Goal: Transaction & Acquisition: Purchase product/service

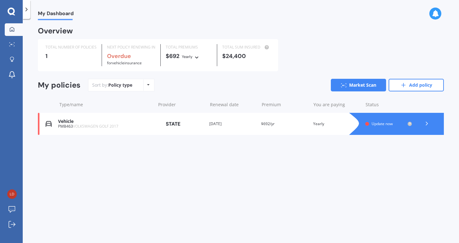
click at [428, 122] on icon at bounding box center [426, 123] width 6 height 6
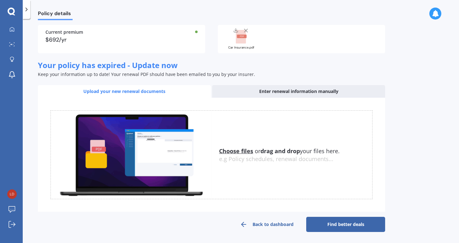
scroll to position [53, 0]
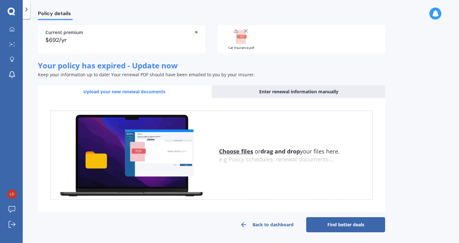
click at [348, 224] on link "Find better deals" at bounding box center [345, 224] width 79 height 15
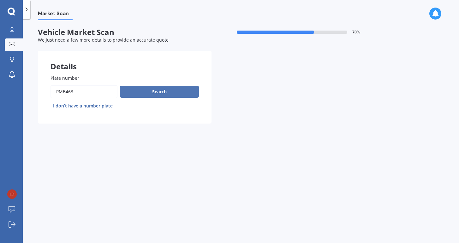
click at [166, 89] on button "Search" at bounding box center [159, 92] width 79 height 12
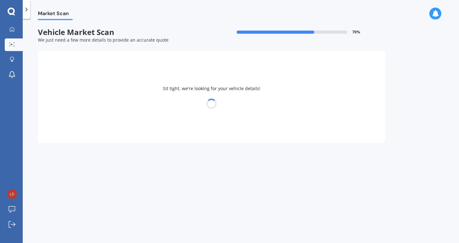
select select "VOLKSWAGEN"
select select "GOLF"
select select "15"
select select "01"
select select "1961"
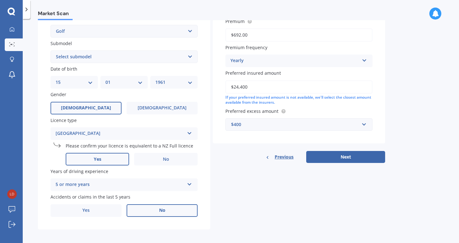
click at [159, 208] on span "No" at bounding box center [162, 210] width 6 height 5
click at [0, 0] on input "No" at bounding box center [0, 0] width 0 height 0
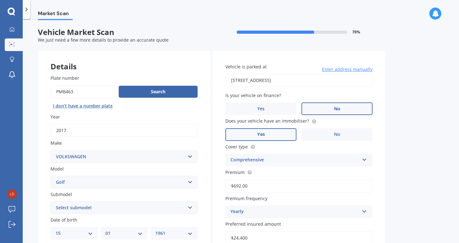
click at [337, 108] on span "No" at bounding box center [337, 108] width 6 height 5
click at [0, 0] on input "No" at bounding box center [0, 0] width 0 height 0
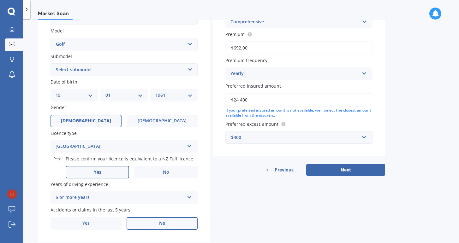
scroll to position [139, 0]
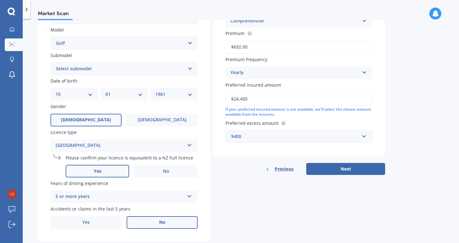
click at [238, 97] on input "$24,400" at bounding box center [298, 98] width 147 height 13
type input "$22,400"
click at [347, 166] on button "Next" at bounding box center [345, 169] width 79 height 12
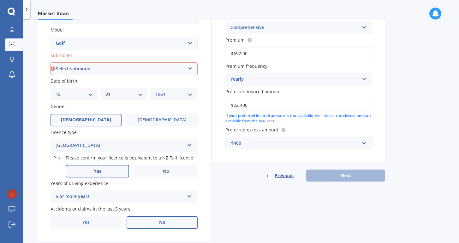
select select "2.0 TDI DSG"
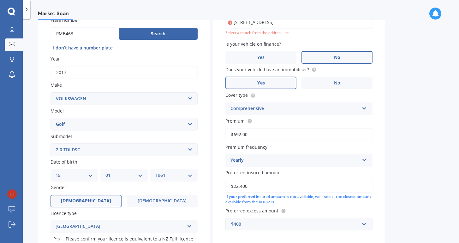
scroll to position [43, 0]
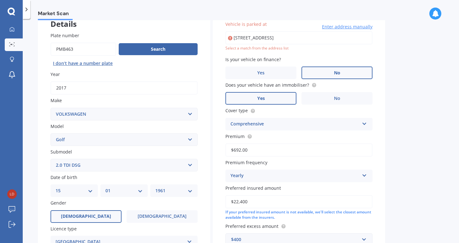
type input "[STREET_ADDRESS]"
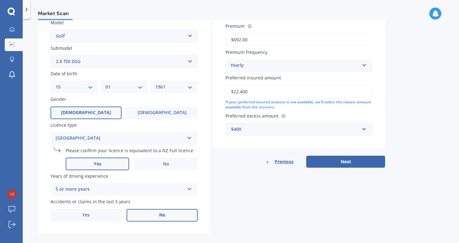
scroll to position [148, 0]
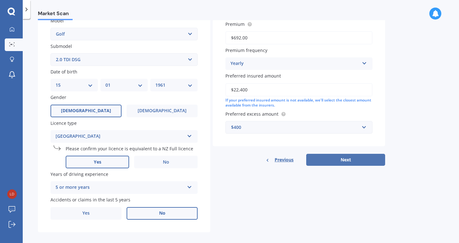
click at [347, 159] on button "Next" at bounding box center [345, 160] width 79 height 12
select select "15"
select select "01"
select select "1961"
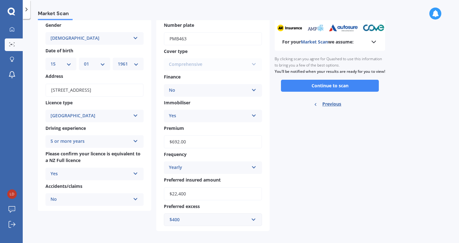
scroll to position [34, 0]
click at [136, 114] on icon at bounding box center [135, 114] width 5 height 4
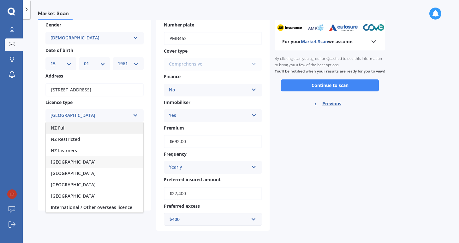
click at [69, 124] on div "NZ Full" at bounding box center [94, 127] width 97 height 11
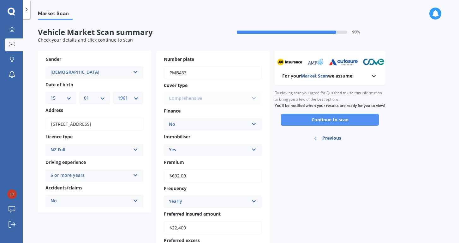
scroll to position [0, 0]
click at [374, 75] on icon at bounding box center [374, 76] width 8 height 8
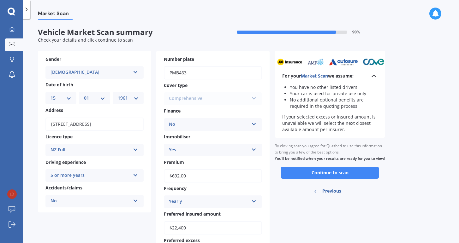
click at [396, 98] on div "Market Scan Vehicle Market Scan summary 90 % Check your details and click conti…" at bounding box center [241, 132] width 436 height 224
click at [343, 176] on button "Continue to scan" at bounding box center [330, 173] width 98 height 12
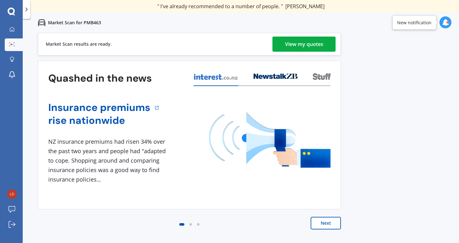
click at [315, 44] on div "View my quotes" at bounding box center [304, 44] width 38 height 15
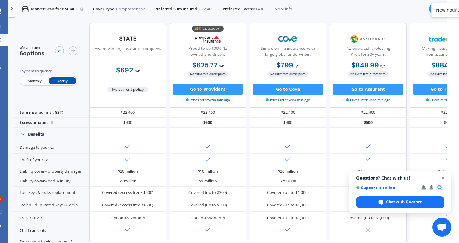
scroll to position [1, 0]
click at [206, 88] on button "Go to Provident" at bounding box center [208, 89] width 70 height 11
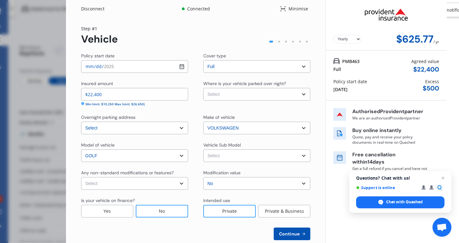
click at [180, 66] on input "[DATE]" at bounding box center [134, 66] width 107 height 13
type input "[DATE]"
click at [165, 106] on div "Min limit: $10,250 Max limit: $26,650)" at bounding box center [134, 104] width 107 height 5
select select "none"
click at [161, 209] on div "No" at bounding box center [162, 211] width 52 height 13
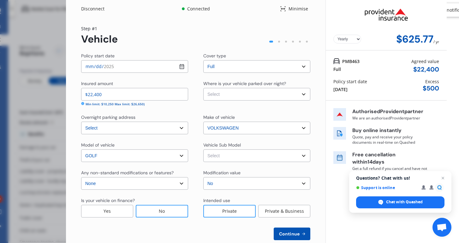
select select "OFF-STREET"
select select "NZVVOLK2017AECT"
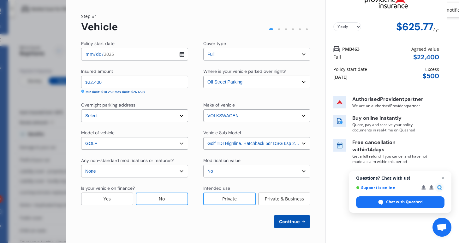
scroll to position [12, 0]
click at [292, 219] on button "Continue" at bounding box center [291, 221] width 37 height 13
select select "15"
select select "01"
select select "1961"
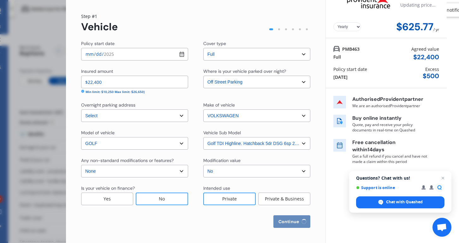
select select "NZ_FULL"
select select "0"
select select "25"
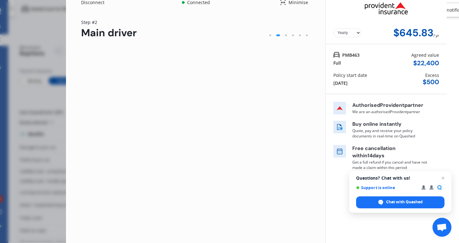
scroll to position [0, 0]
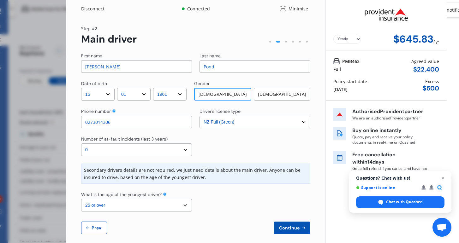
type input "0273014306"
click at [114, 111] on icon at bounding box center [113, 110] width 3 height 3
click at [196, 136] on div "Number of at-fault incidents (last 3 years) Select number of at-fault incidents…" at bounding box center [195, 146] width 229 height 20
click at [287, 223] on button "Continue" at bounding box center [291, 228] width 37 height 13
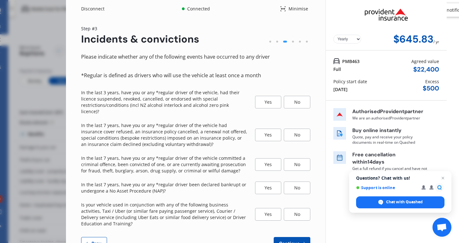
click at [295, 96] on div "No" at bounding box center [297, 102] width 26 height 13
click at [295, 129] on div "No" at bounding box center [297, 135] width 26 height 13
click at [294, 158] on div "No" at bounding box center [297, 164] width 26 height 13
click at [294, 182] on div "No" at bounding box center [297, 188] width 26 height 13
click at [295, 208] on div "No" at bounding box center [297, 214] width 26 height 13
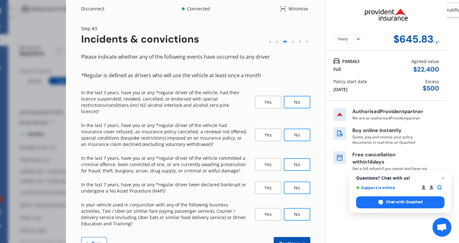
click at [291, 241] on span "Continue" at bounding box center [289, 243] width 23 height 5
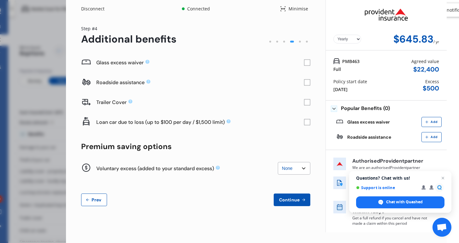
click at [309, 83] on rect at bounding box center [307, 82] width 6 height 6
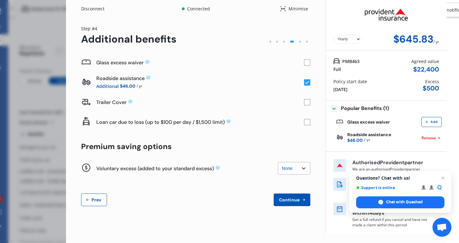
click at [295, 199] on span "Continue" at bounding box center [289, 199] width 23 height 5
